Goal: Task Accomplishment & Management: Use online tool/utility

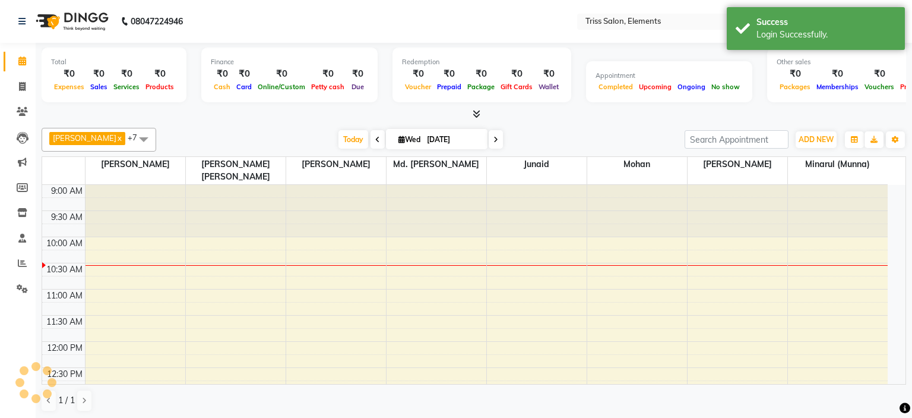
select select "en"
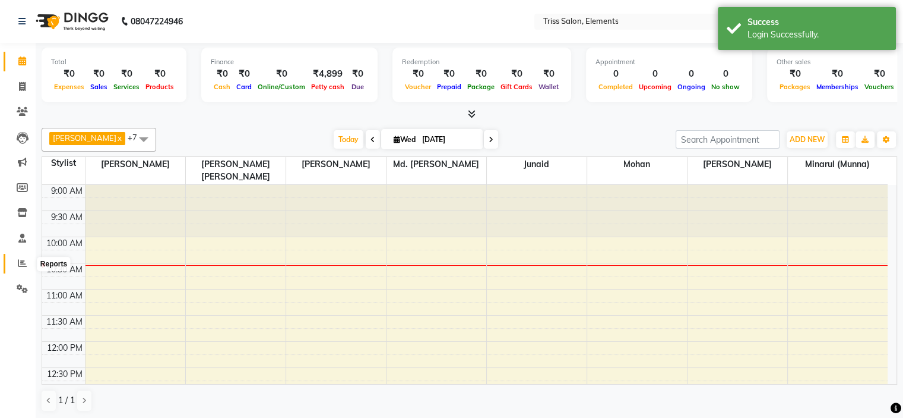
click at [20, 264] on icon at bounding box center [22, 262] width 9 height 9
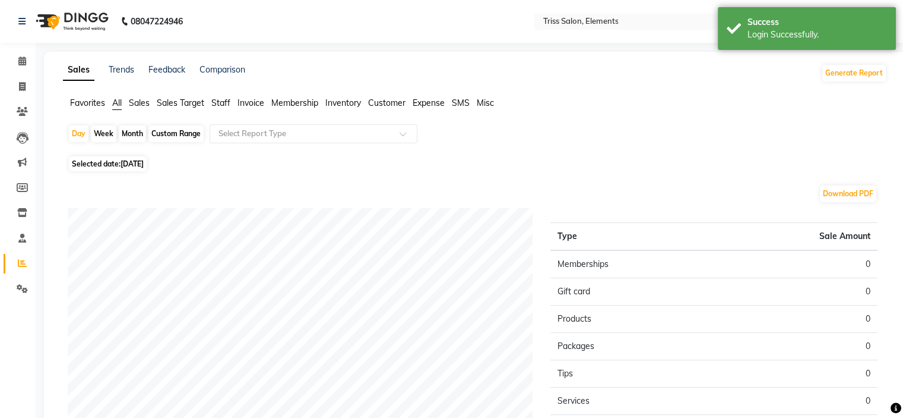
click at [140, 109] on li "Sales" at bounding box center [139, 103] width 21 height 12
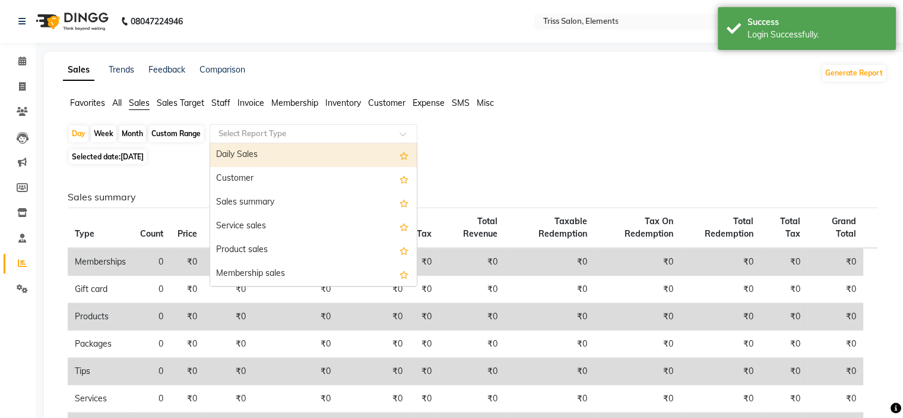
click at [244, 130] on input "text" at bounding box center [301, 134] width 171 height 12
click at [254, 161] on div "Daily Sales" at bounding box center [313, 155] width 207 height 24
select select "full_report"
select select "csv"
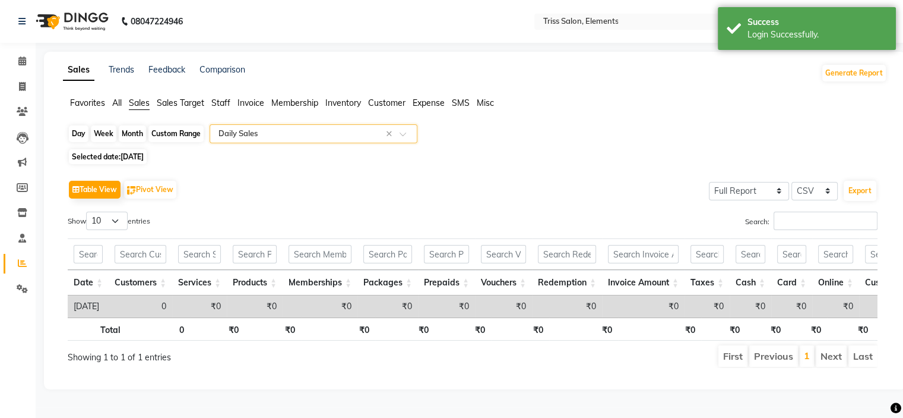
click at [71, 138] on div "Day" at bounding box center [79, 133] width 20 height 17
select select "9"
select select "2025"
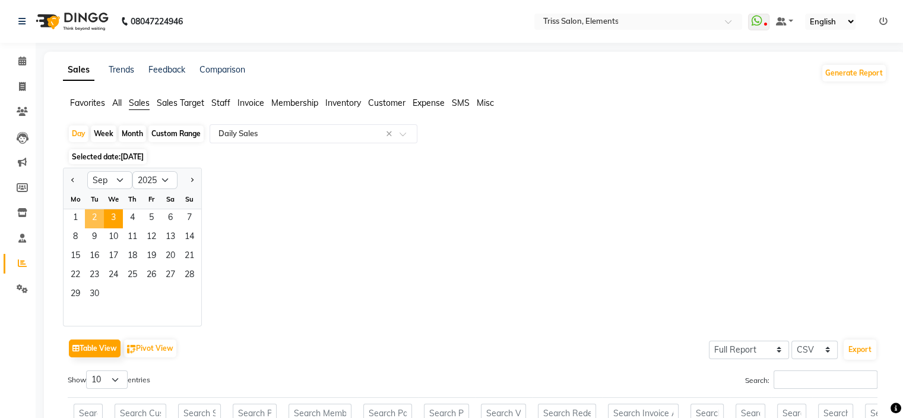
click at [93, 217] on span "2" at bounding box center [94, 218] width 19 height 19
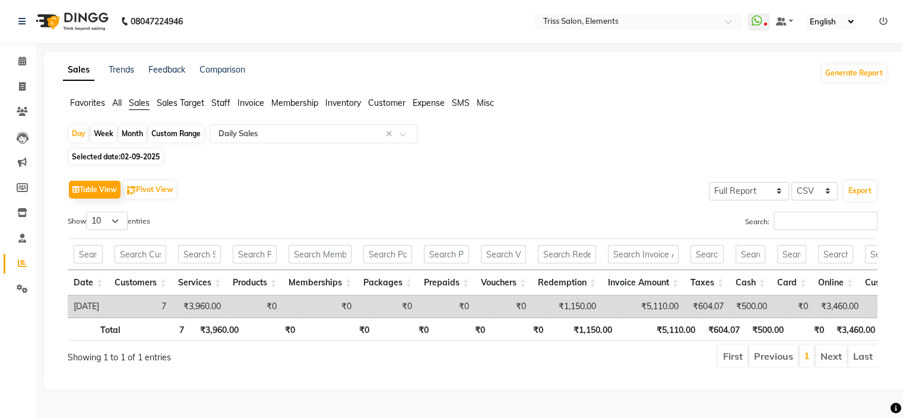
scroll to position [7, 0]
click at [23, 82] on icon at bounding box center [22, 86] width 7 height 9
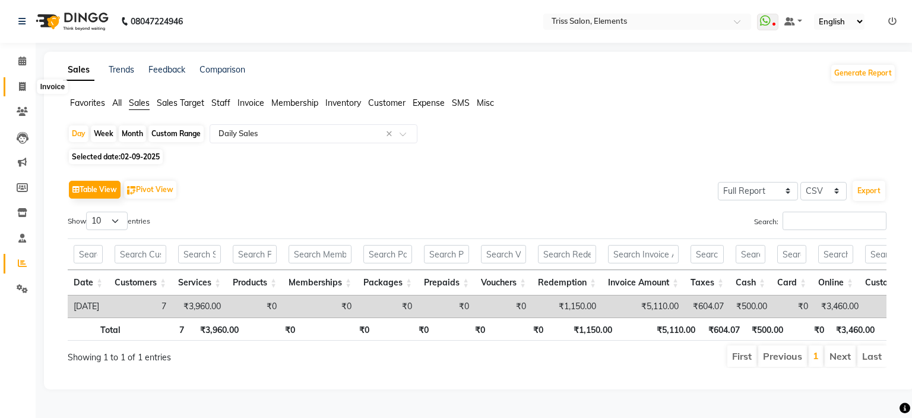
select select "service"
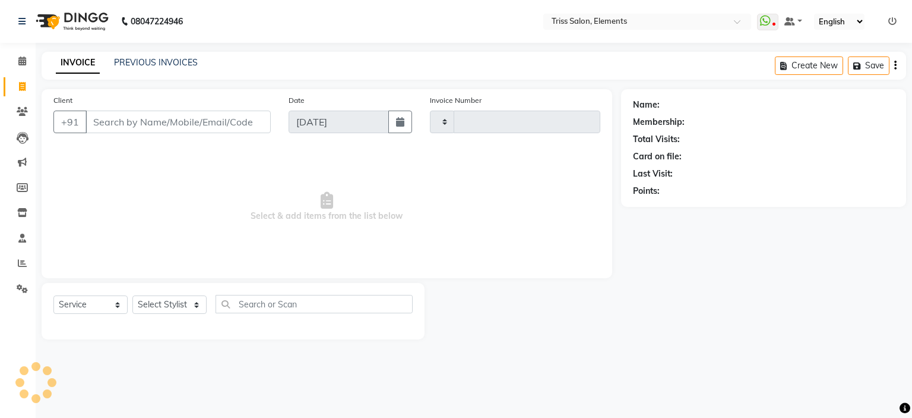
type input "2079"
select select "4303"
click at [188, 59] on link "PREVIOUS INVOICES" at bounding box center [156, 62] width 84 height 11
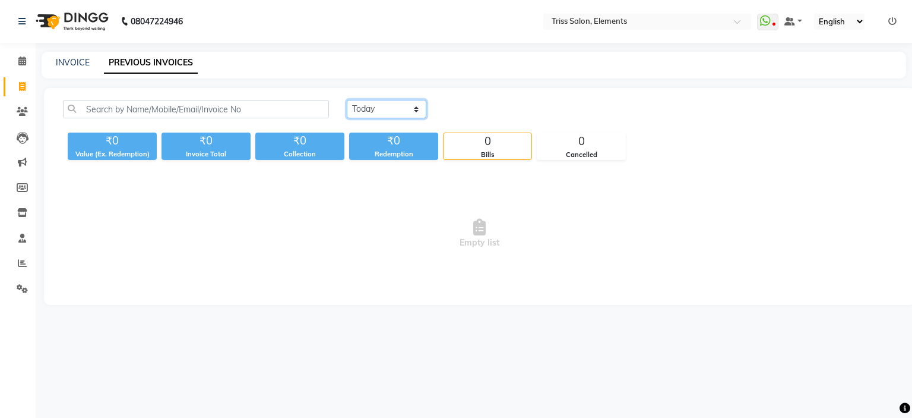
click at [410, 109] on select "[DATE] [DATE] Custom Range" at bounding box center [387, 109] width 80 height 18
select select "[DATE]"
click at [347, 100] on select "[DATE] [DATE] Custom Range" at bounding box center [387, 109] width 80 height 18
